Goal: Task Accomplishment & Management: Manage account settings

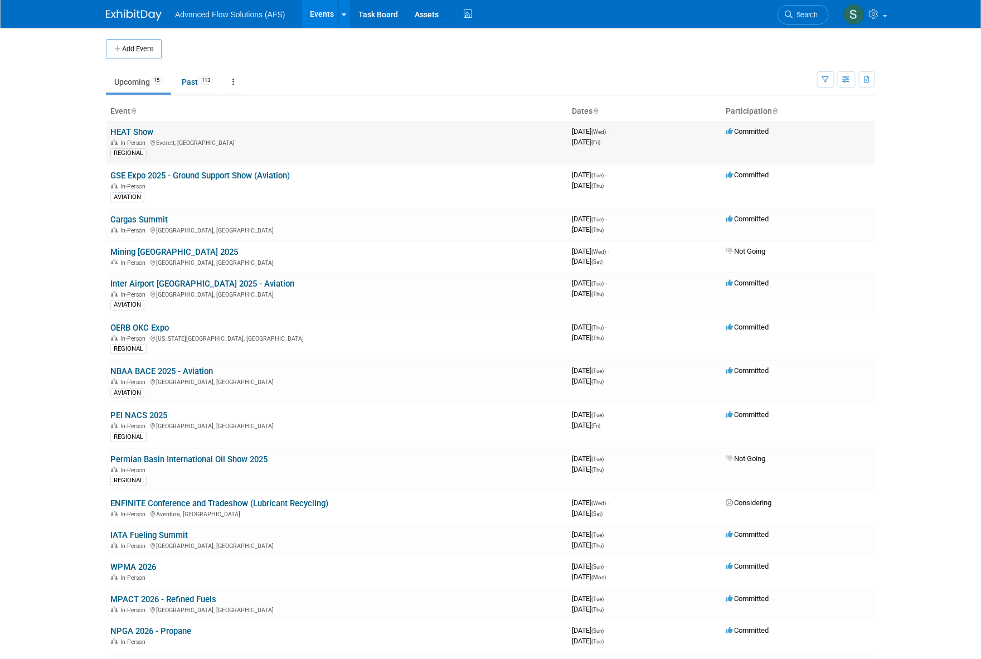
click at [128, 130] on link "HEAT Show" at bounding box center [131, 132] width 43 height 10
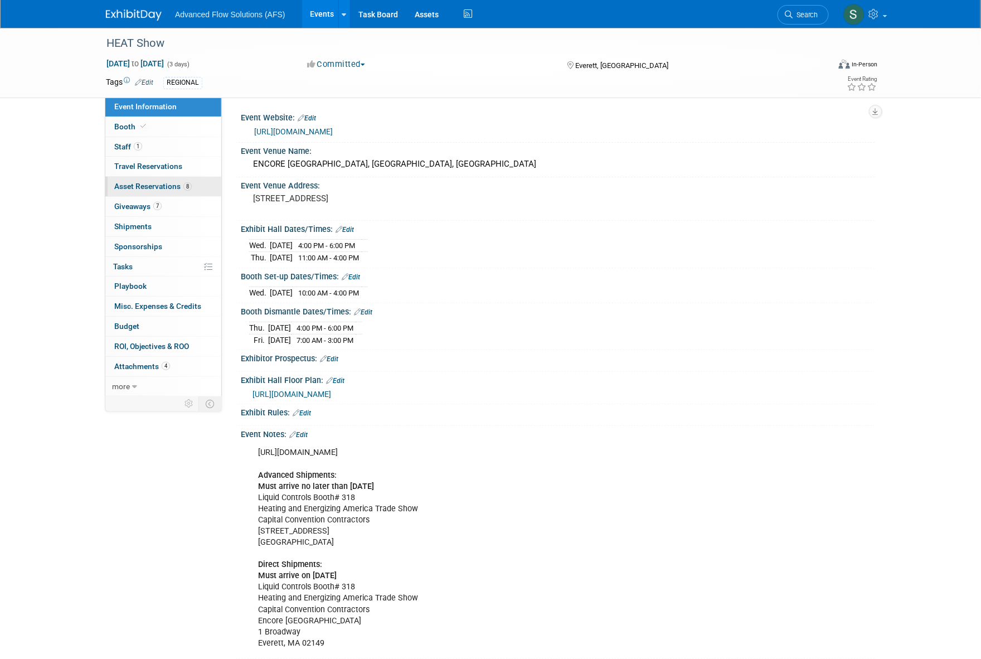
click at [136, 182] on span "Asset Reservations 8" at bounding box center [152, 186] width 77 height 9
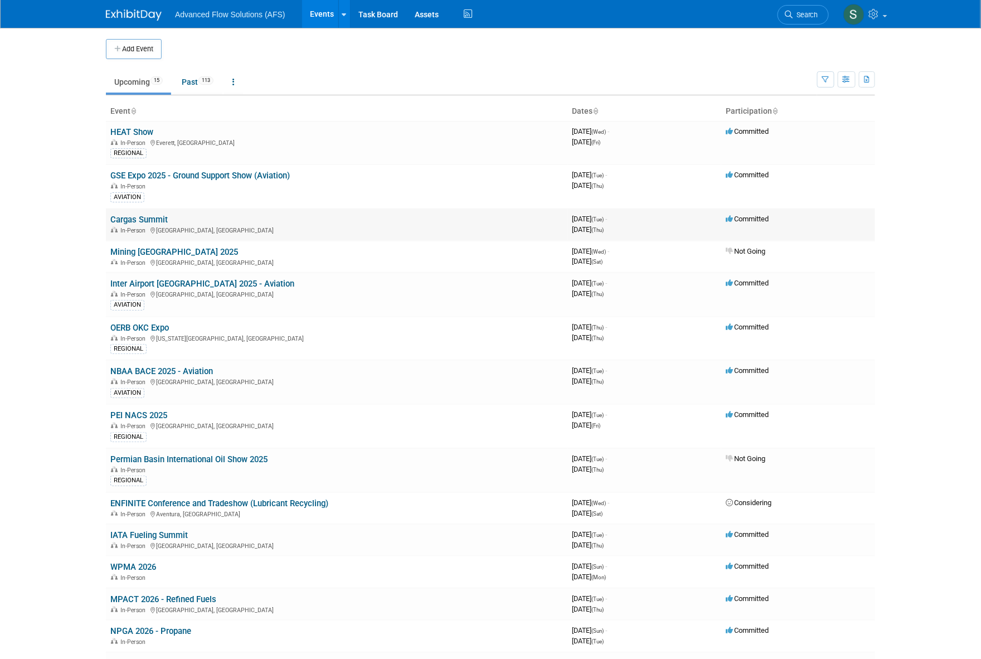
click at [133, 217] on link "Cargas Summit" at bounding box center [138, 220] width 57 height 10
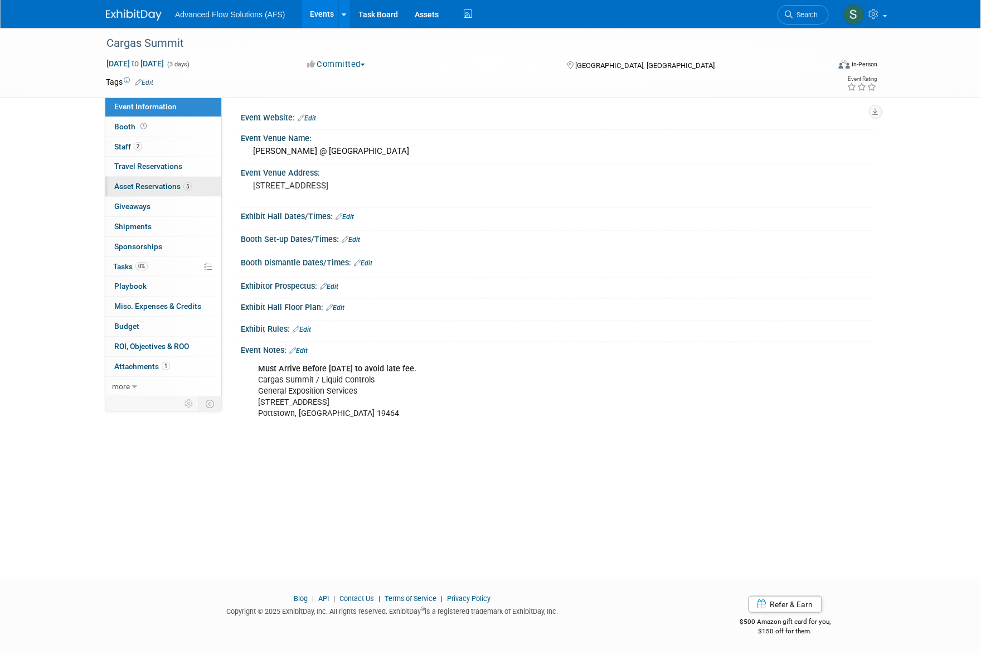
click at [133, 183] on span "Asset Reservations 5" at bounding box center [152, 186] width 77 height 9
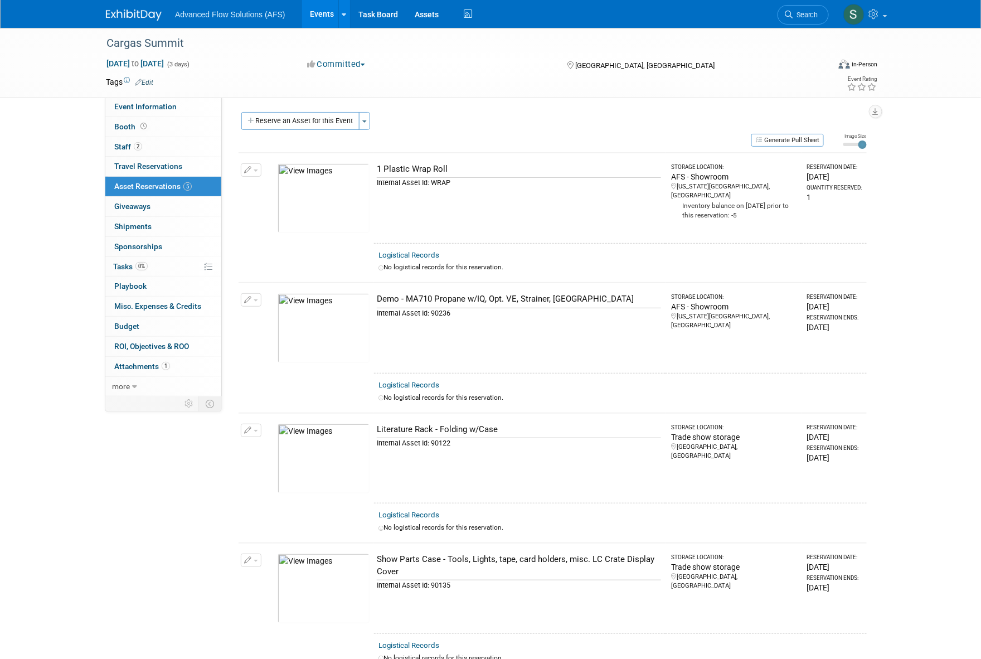
click at [140, 16] on img at bounding box center [134, 14] width 56 height 11
